Goal: Obtain resource: Download file/media

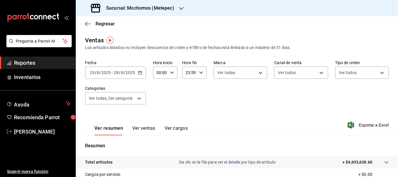
click at [93, 73] on input "25" at bounding box center [91, 72] width 5 height 5
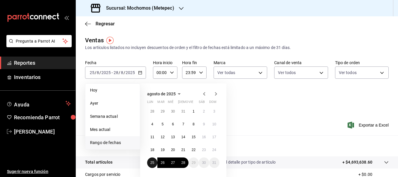
click at [153, 164] on abbr "25" at bounding box center [152, 162] width 4 height 4
click at [184, 166] on button "28" at bounding box center [183, 162] width 10 height 10
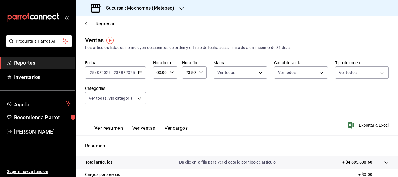
click at [146, 129] on button "Ver ventas" at bounding box center [143, 130] width 23 height 10
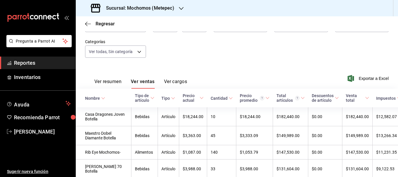
scroll to position [35, 0]
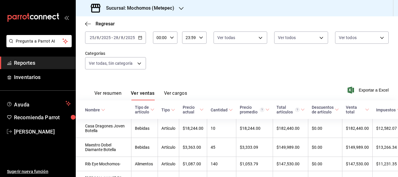
click at [114, 93] on button "Ver resumen" at bounding box center [107, 95] width 27 height 10
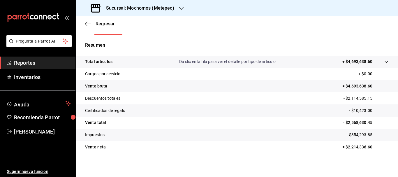
scroll to position [102, 0]
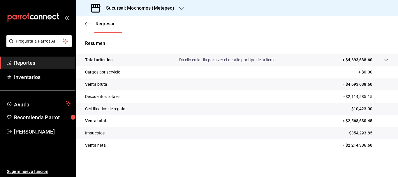
click at [187, 157] on div "Total artículos Da clic en la fila para ver el detalle por tipo de artículo + $…" at bounding box center [237, 106] width 322 height 104
click at [86, 24] on icon "button" at bounding box center [86, 24] width 2 height 4
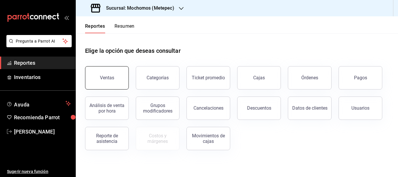
click at [103, 72] on button "Ventas" at bounding box center [107, 77] width 44 height 23
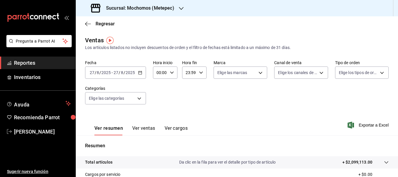
click at [93, 72] on input "27" at bounding box center [91, 72] width 5 height 5
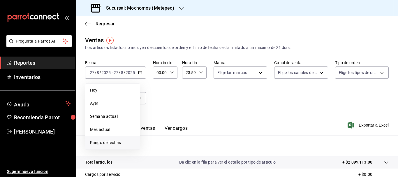
click at [116, 139] on li "Rango de fechas" at bounding box center [112, 142] width 54 height 13
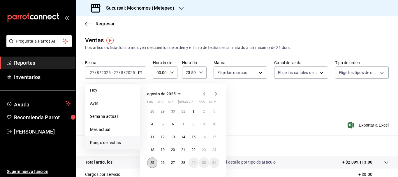
click at [152, 158] on button "25" at bounding box center [152, 162] width 10 height 10
click at [184, 163] on abbr "28" at bounding box center [183, 162] width 4 height 4
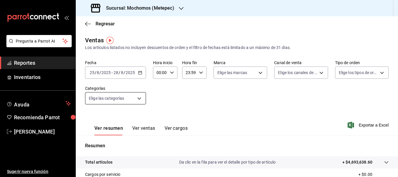
click at [117, 100] on body "Pregunta a Parrot AI Reportes Inventarios Ayuda Recomienda Parrot [PERSON_NAME]…" at bounding box center [199, 88] width 398 height 177
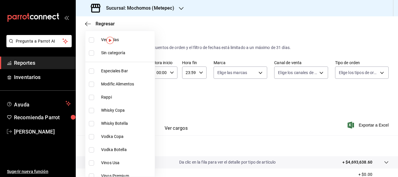
click at [93, 57] on li "Sin categoría" at bounding box center [119, 52] width 69 height 13
checkbox input "true"
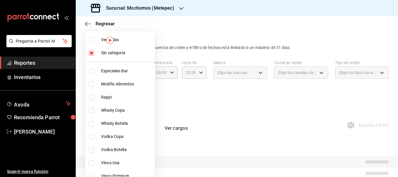
click at [92, 41] on input "checkbox" at bounding box center [91, 39] width 5 height 5
checkbox input "true"
type input "c9cbc288-c827-488d-81f5-370afefb1912,46081463-7037-4dd2-a9ab-e56ff6a8fa7c,bf958…"
checkbox input "true"
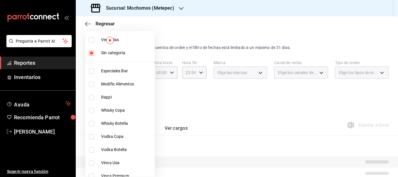
checkbox input "true"
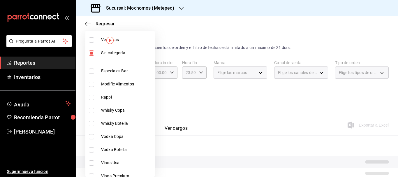
checkbox input "true"
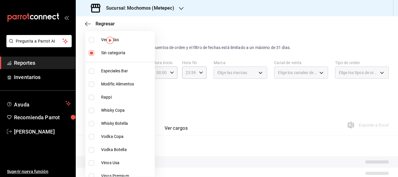
checkbox input "true"
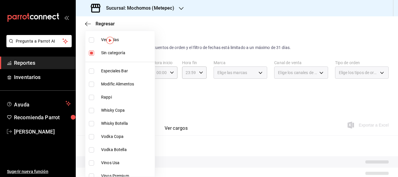
checkbox input "true"
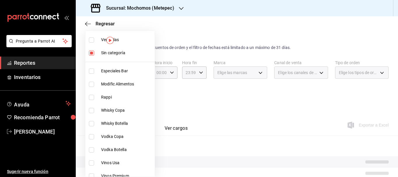
checkbox input "true"
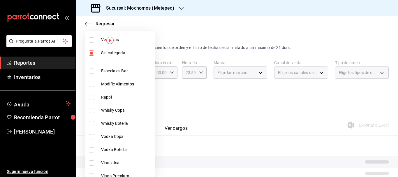
checkbox input "true"
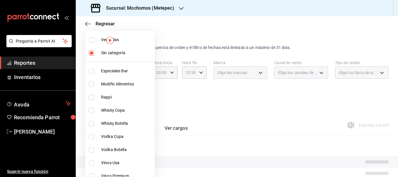
checkbox input "true"
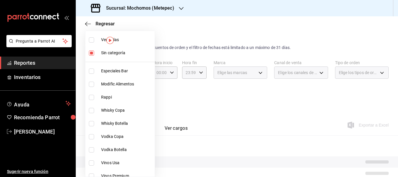
checkbox input "true"
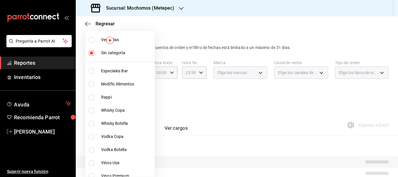
checkbox input "true"
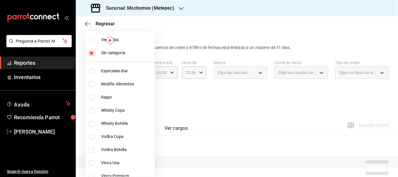
checkbox input "true"
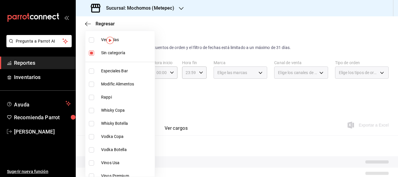
checkbox input "true"
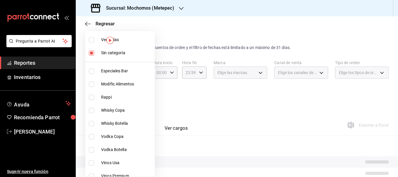
checkbox input "true"
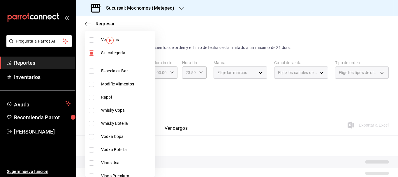
checkbox input "true"
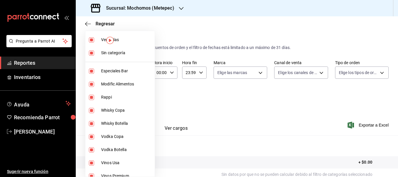
click at [230, 73] on div at bounding box center [199, 88] width 398 height 177
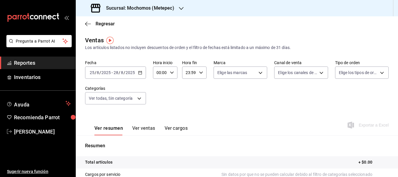
click at [230, 73] on div "Ver todas Sin categoría Especiales Bar Modific Alimentos Rappi Whisky Copa Whis…" at bounding box center [199, 88] width 398 height 177
click at [230, 73] on body "Pregunta a Parrot AI Reportes Inventarios Ayuda Recomienda Parrot [PERSON_NAME]…" at bounding box center [199, 88] width 398 height 177
click at [217, 95] on input "checkbox" at bounding box center [218, 95] width 5 height 5
checkbox input "true"
type input "2365f74e-aa6b-4392-bdf2-72765591bddf"
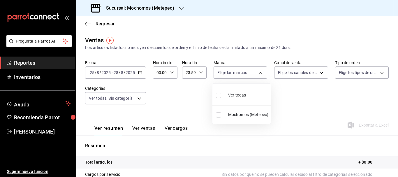
checkbox input "true"
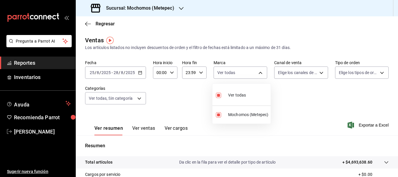
click at [289, 74] on div at bounding box center [199, 88] width 398 height 177
click at [289, 74] on body "Pregunta a Parrot AI Reportes Inventarios Ayuda Recomienda Parrot [PERSON_NAME]…" at bounding box center [199, 88] width 398 height 177
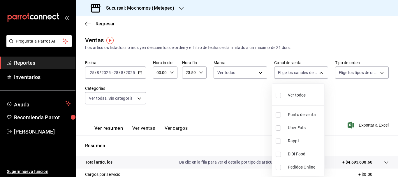
click at [278, 94] on input "checkbox" at bounding box center [277, 95] width 5 height 5
checkbox input "true"
type input "PARROT,UBER_EATS,RAPPI,DIDI_FOOD,ONLINE"
checkbox input "true"
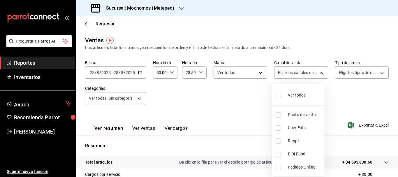
checkbox input "true"
click at [354, 72] on div at bounding box center [199, 88] width 398 height 177
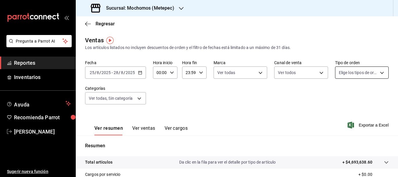
click at [347, 72] on body "Pregunta a Parrot AI Reportes Inventarios Ayuda Recomienda Parrot [PERSON_NAME]…" at bounding box center [199, 88] width 398 height 177
click at [341, 94] on label at bounding box center [339, 95] width 8 height 8
click at [340, 94] on input "checkbox" at bounding box center [337, 95] width 5 height 5
checkbox input "false"
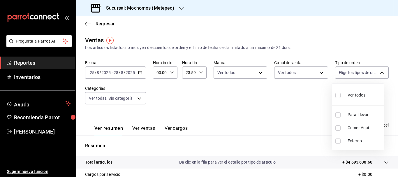
checkbox input "false"
click at [338, 97] on input "checkbox" at bounding box center [337, 95] width 5 height 5
checkbox input "true"
type input "3a236ed8-2e24-47ca-8e59-ead494492482,da8509e8-5fca-4f62-958e-973104937870,EXTER…"
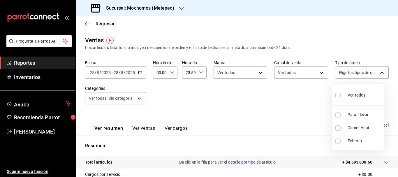
checkbox input "true"
click at [366, 25] on div at bounding box center [199, 88] width 398 height 177
click at [371, 125] on span "Exportar a Excel" at bounding box center [368, 124] width 40 height 7
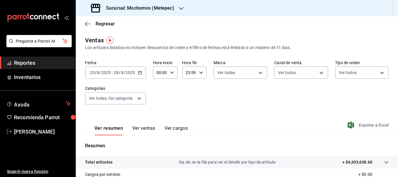
click at [359, 124] on span "Exportar a Excel" at bounding box center [368, 124] width 40 height 7
click at [365, 124] on span "Exportar a Excel" at bounding box center [368, 124] width 40 height 7
